Goal: Task Accomplishment & Management: Use online tool/utility

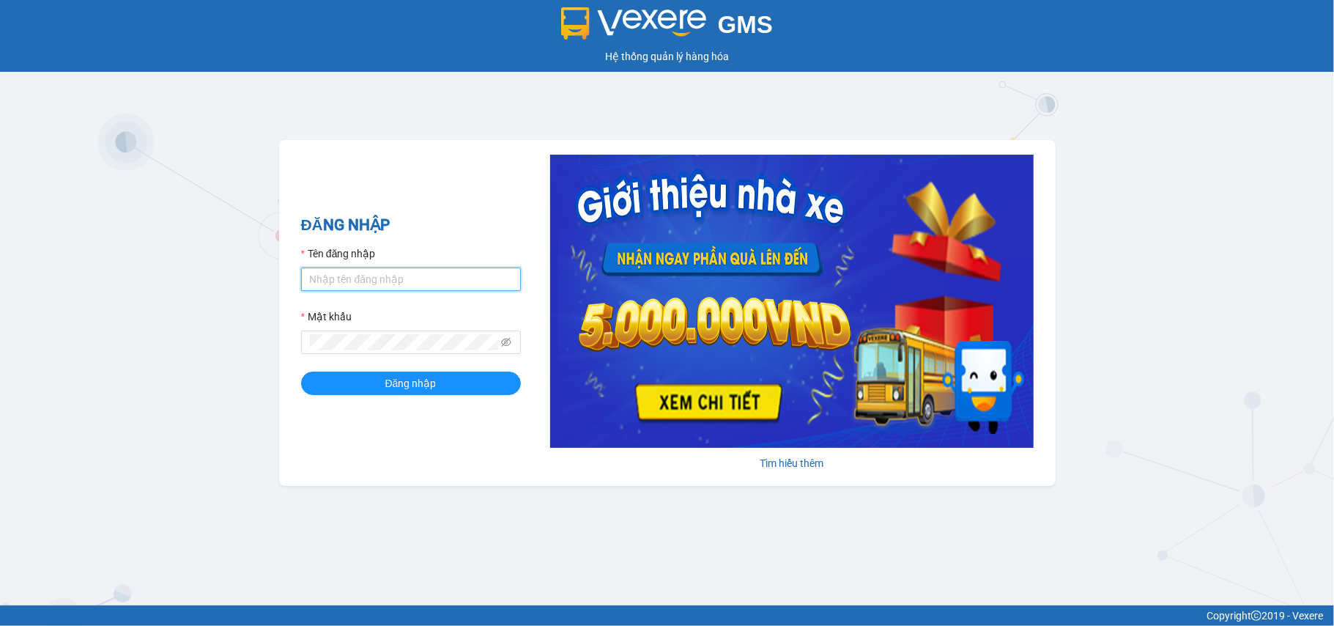
click at [347, 280] on input "Tên đăng nhập" at bounding box center [411, 278] width 220 height 23
type input "6101285088"
click at [448, 291] on form "Tên đăng nhập 6101285088 Mật khẩu Đăng nhập" at bounding box center [411, 319] width 220 height 149
click at [448, 278] on input "6101285088" at bounding box center [411, 278] width 220 height 23
drag, startPoint x: 473, startPoint y: 277, endPoint x: 282, endPoint y: 293, distance: 191.2
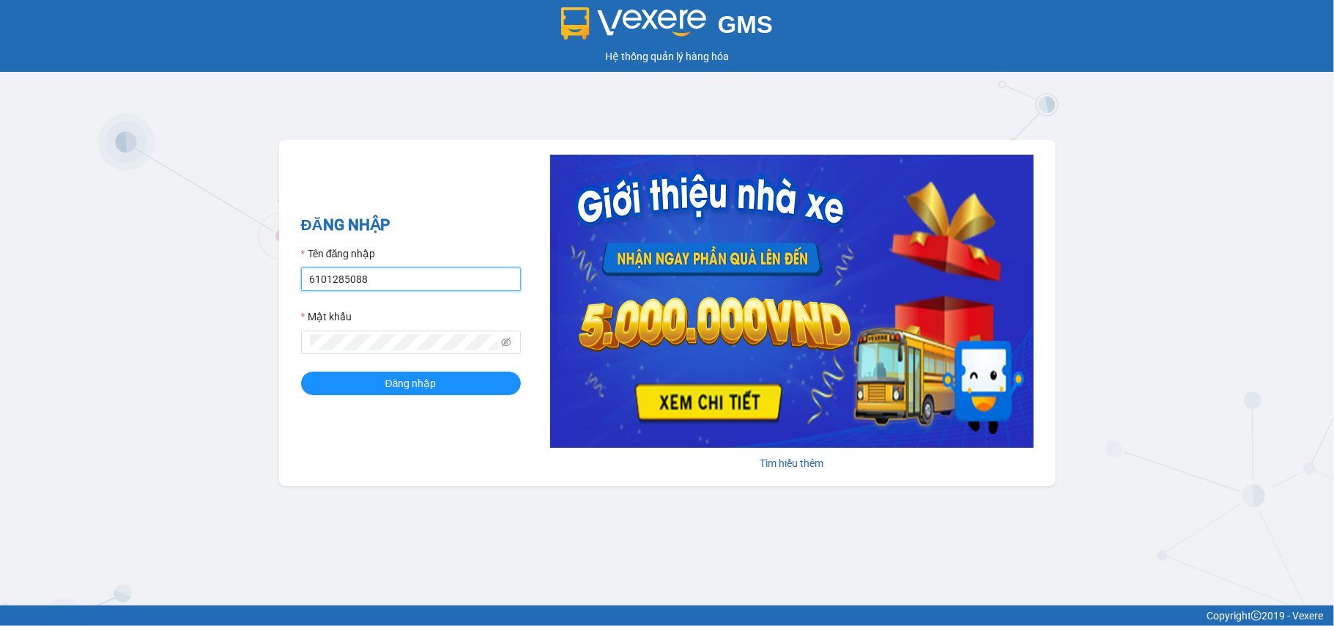
click at [282, 293] on div "ĐĂNG NHẬP Tên đăng nhập 6101285088 Mật khẩu Đăng nhập Tìm hiểu thêm" at bounding box center [667, 313] width 777 height 346
click at [382, 276] on input "Tên đăng nhập" at bounding box center [411, 278] width 220 height 23
type input "tuyetmai.minhquoc"
click at [301, 372] on button "Đăng nhập" at bounding box center [411, 383] width 220 height 23
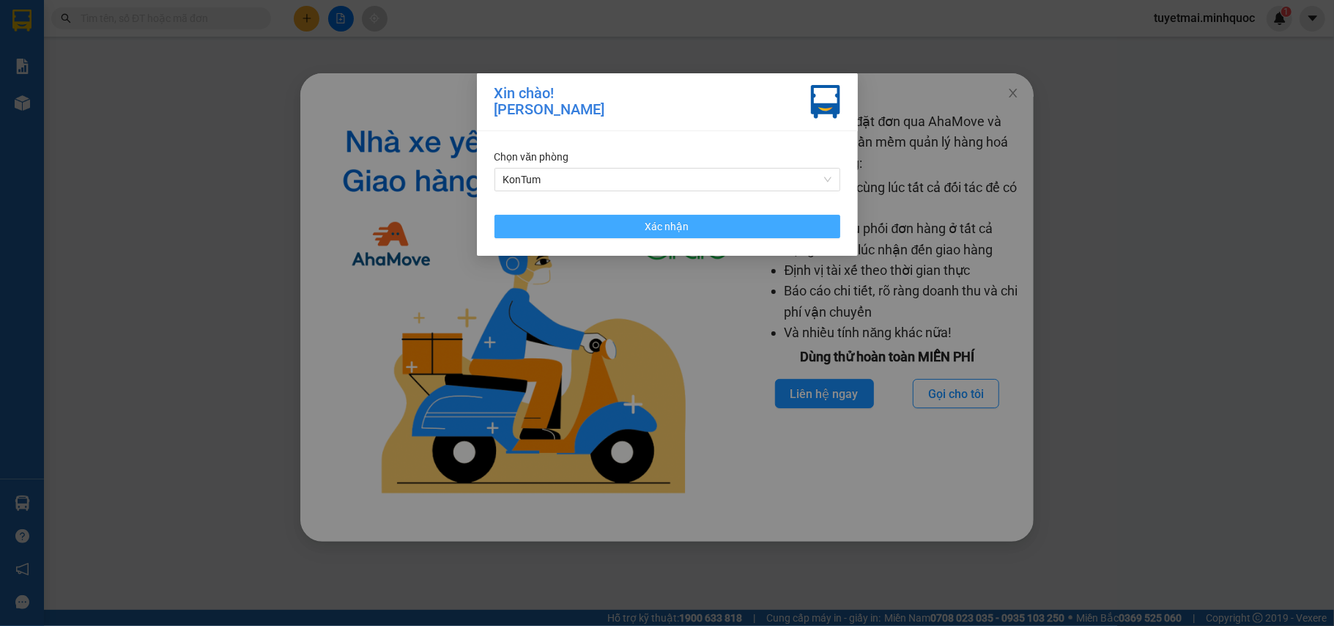
click at [594, 232] on button "Xác nhận" at bounding box center [668, 226] width 346 height 23
